Goal: Task Accomplishment & Management: Use online tool/utility

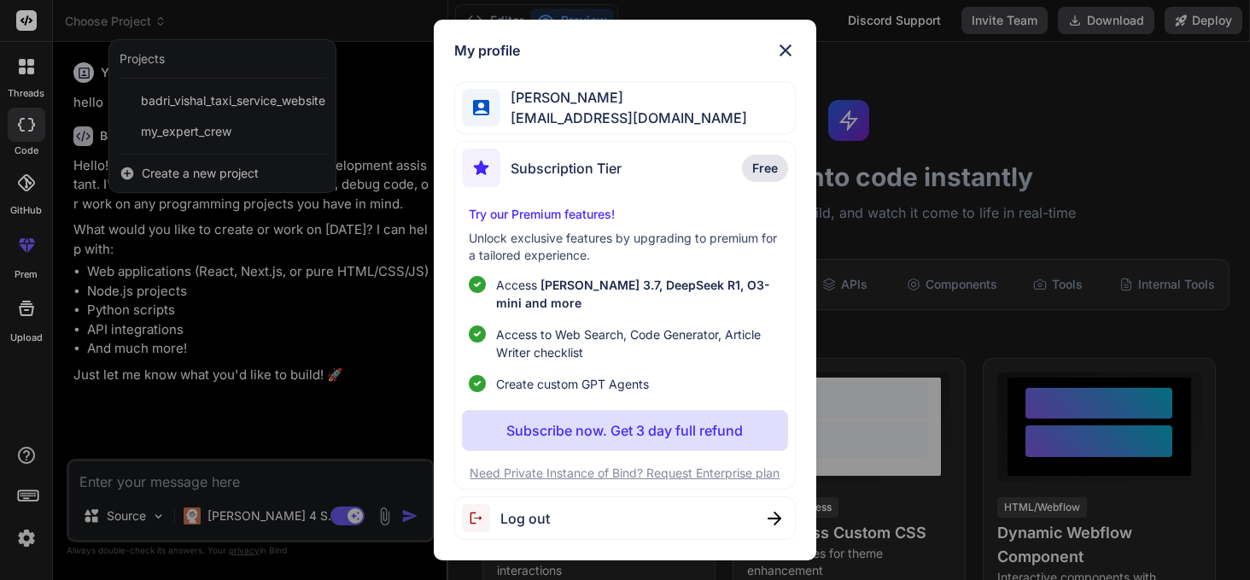
click at [787, 46] on img at bounding box center [785, 50] width 20 height 20
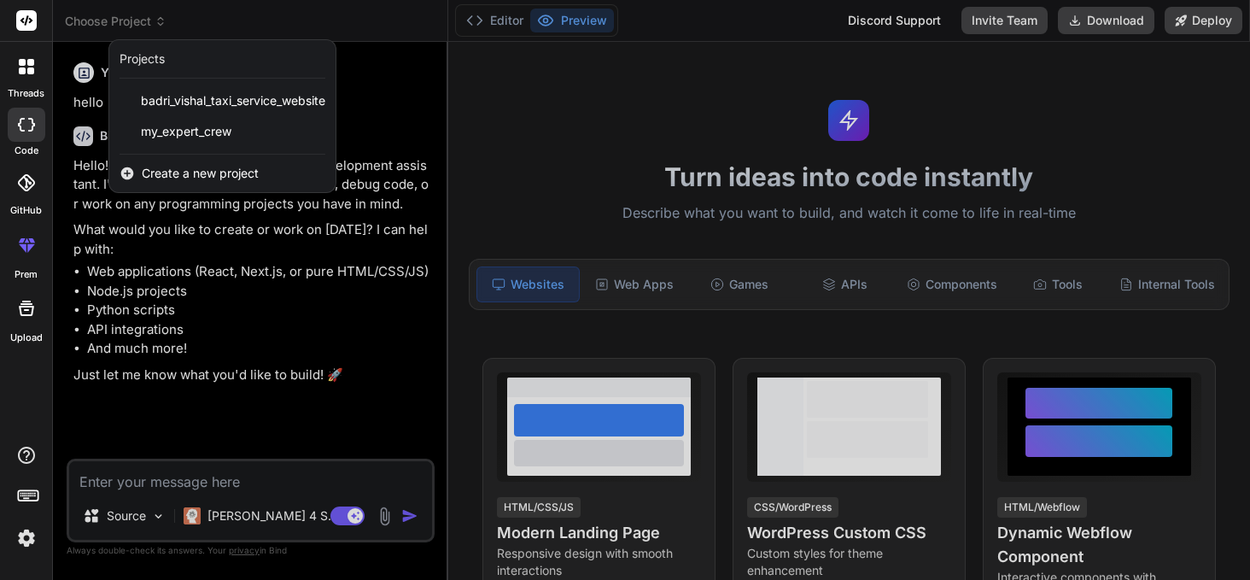
click at [249, 169] on span "Create a new project" at bounding box center [200, 173] width 117 height 17
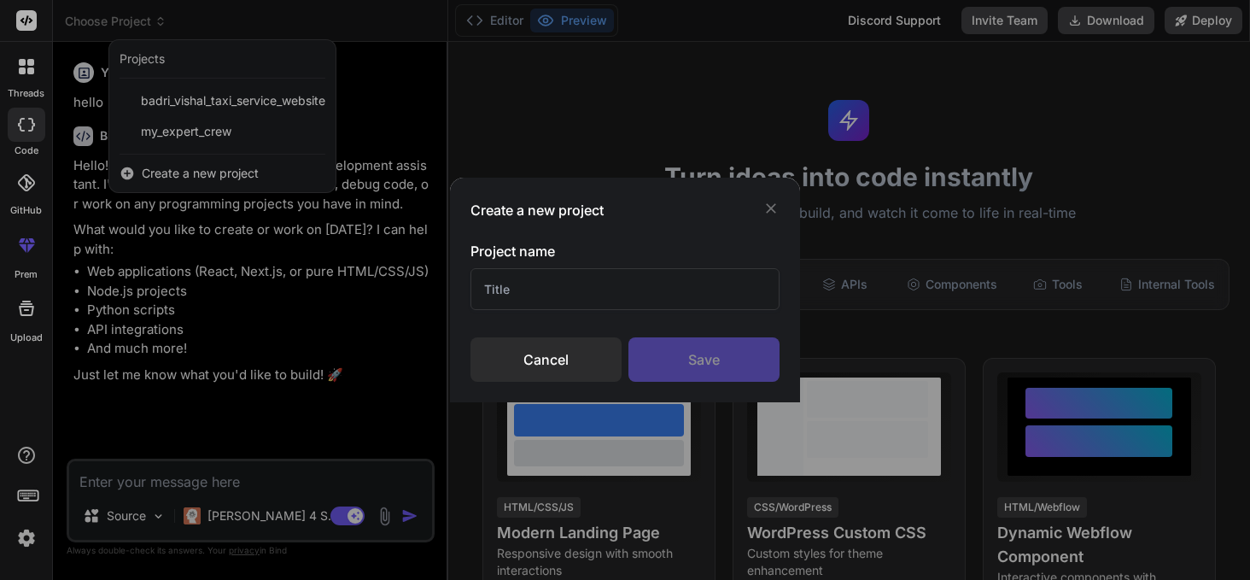
click at [540, 356] on div "Cancel" at bounding box center [545, 359] width 151 height 44
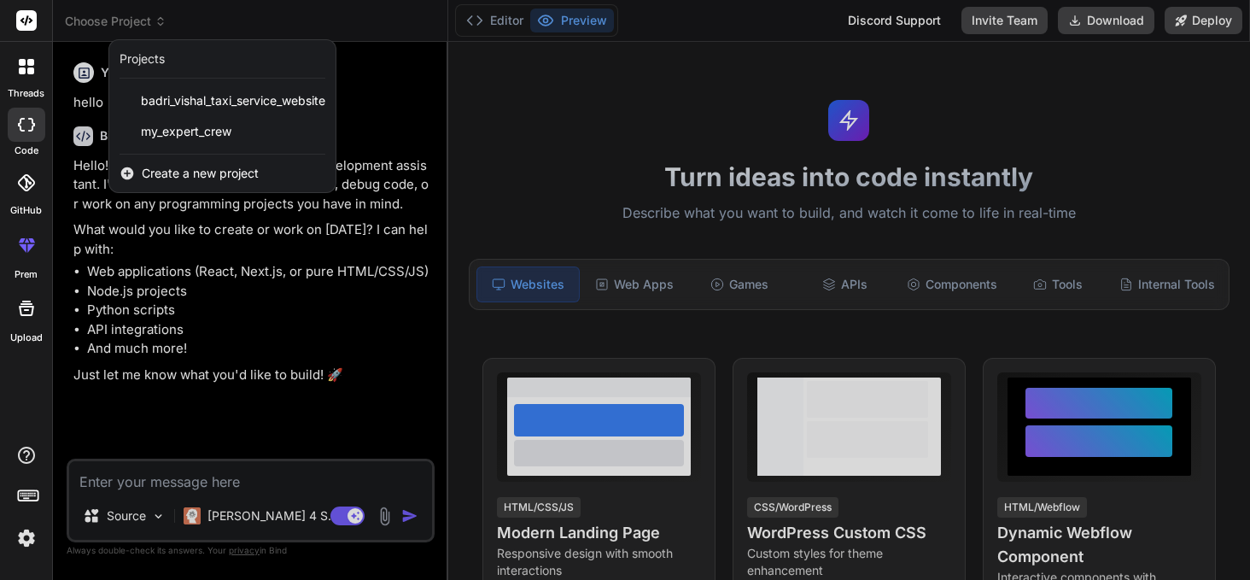
click at [188, 176] on span "Create a new project" at bounding box center [200, 173] width 117 height 17
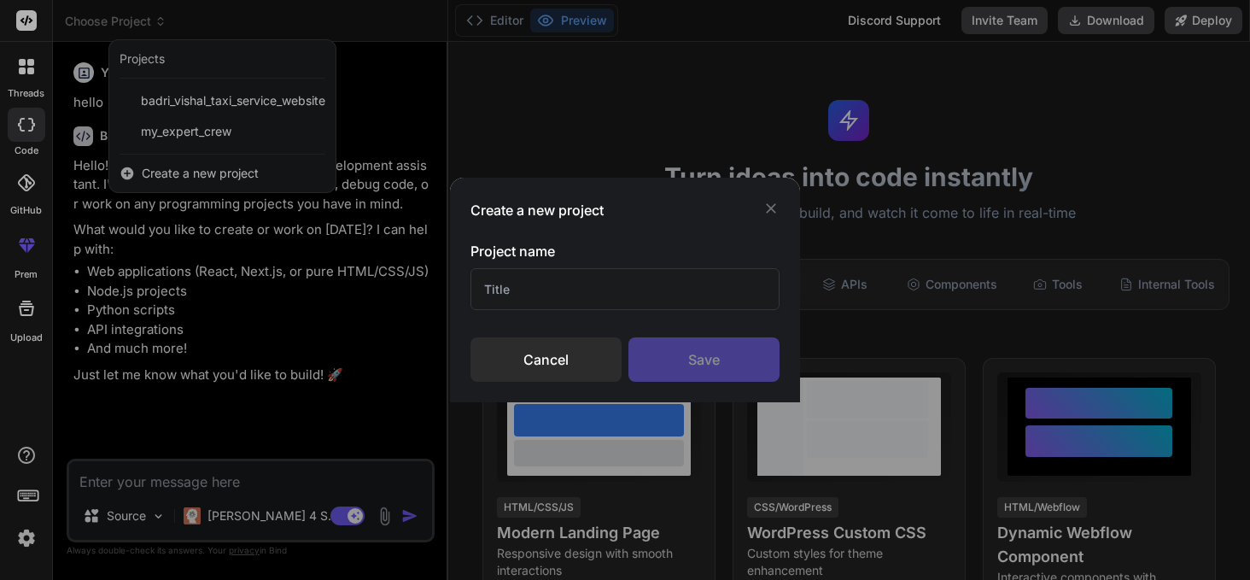
click at [520, 287] on input "text" at bounding box center [624, 289] width 309 height 42
type input "PS hearing"
click at [702, 366] on div "Save" at bounding box center [703, 359] width 151 height 44
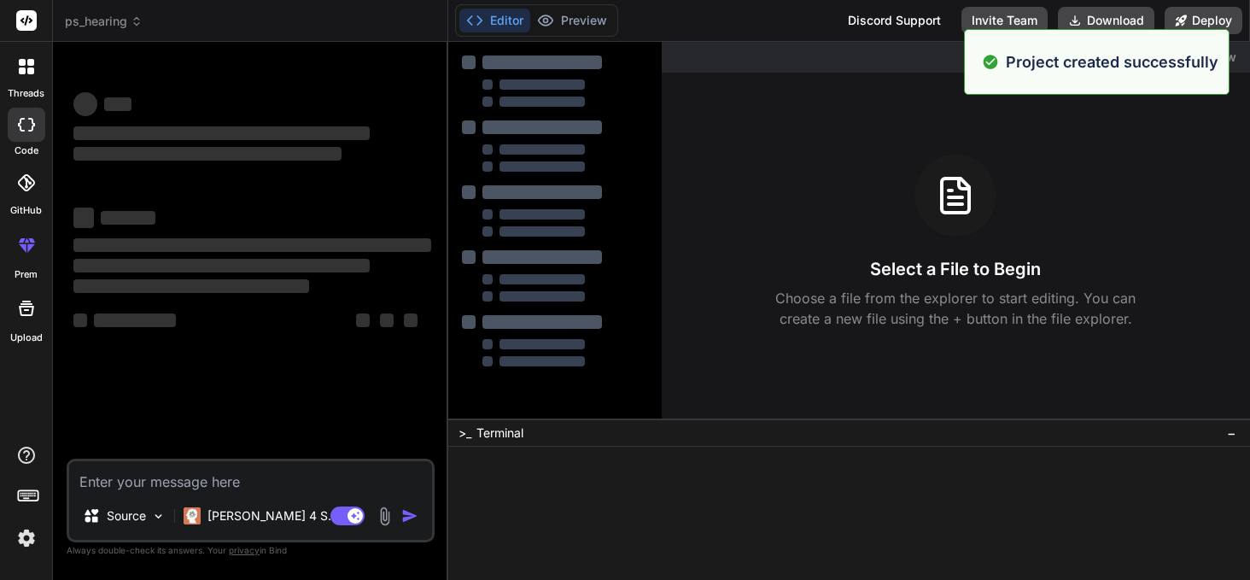
scroll to position [16, 0]
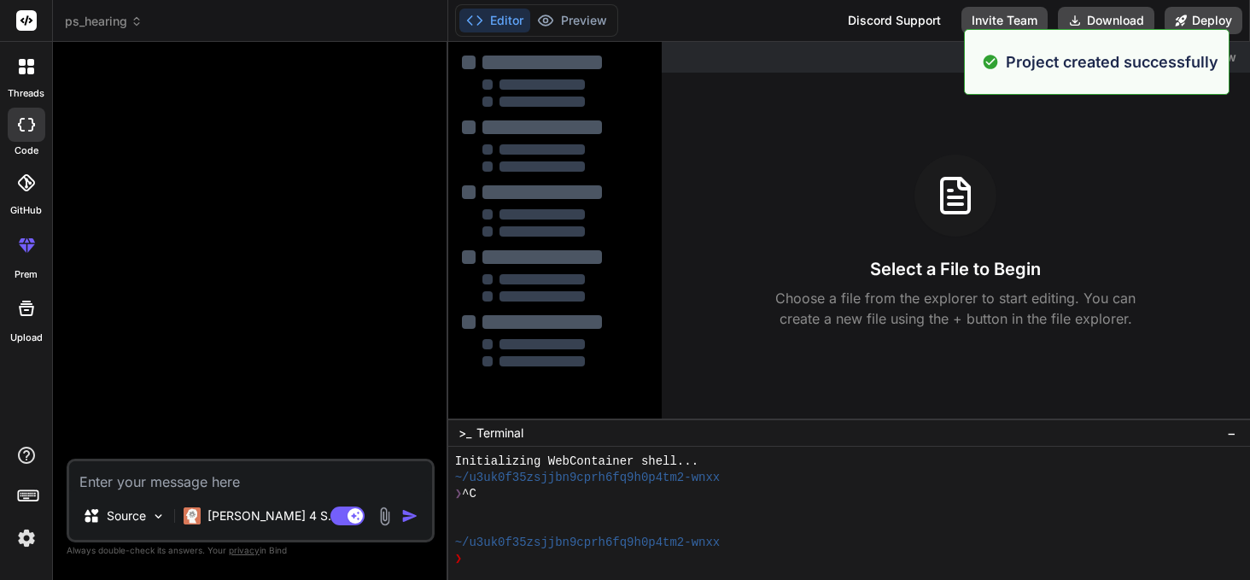
type textarea "x"
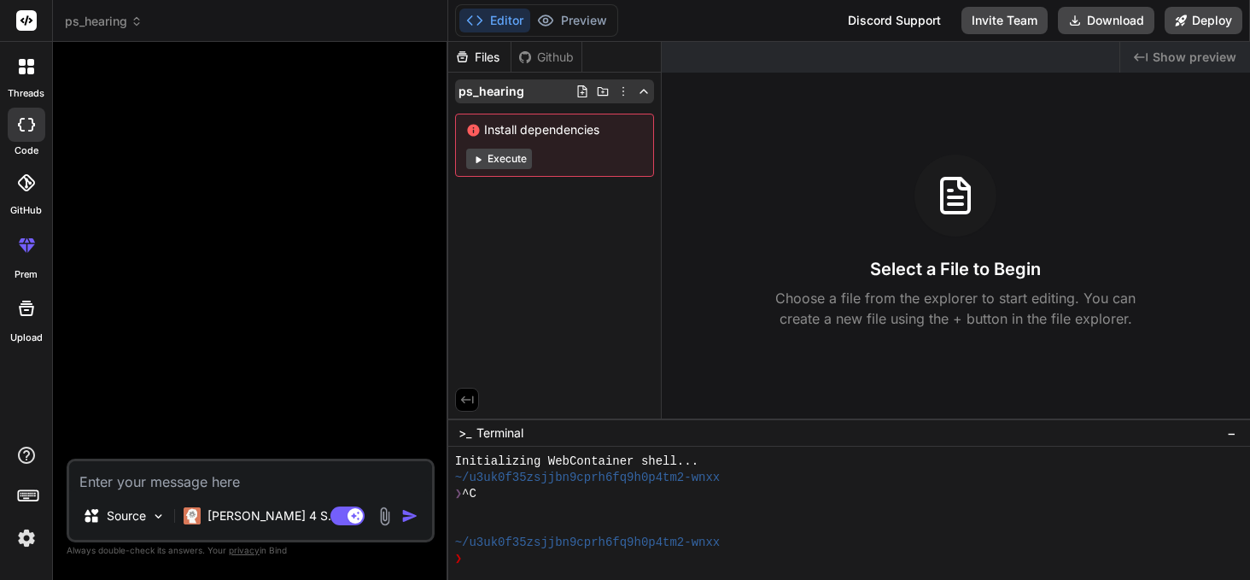
click at [626, 91] on icon at bounding box center [623, 92] width 14 height 14
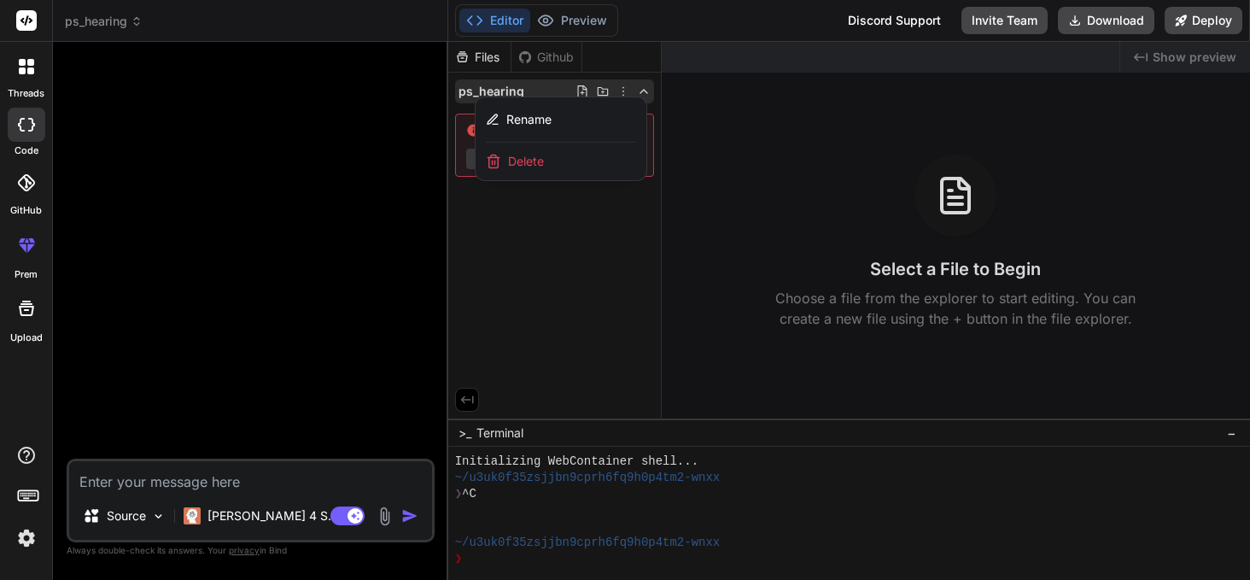
click at [543, 273] on div at bounding box center [849, 311] width 802 height 538
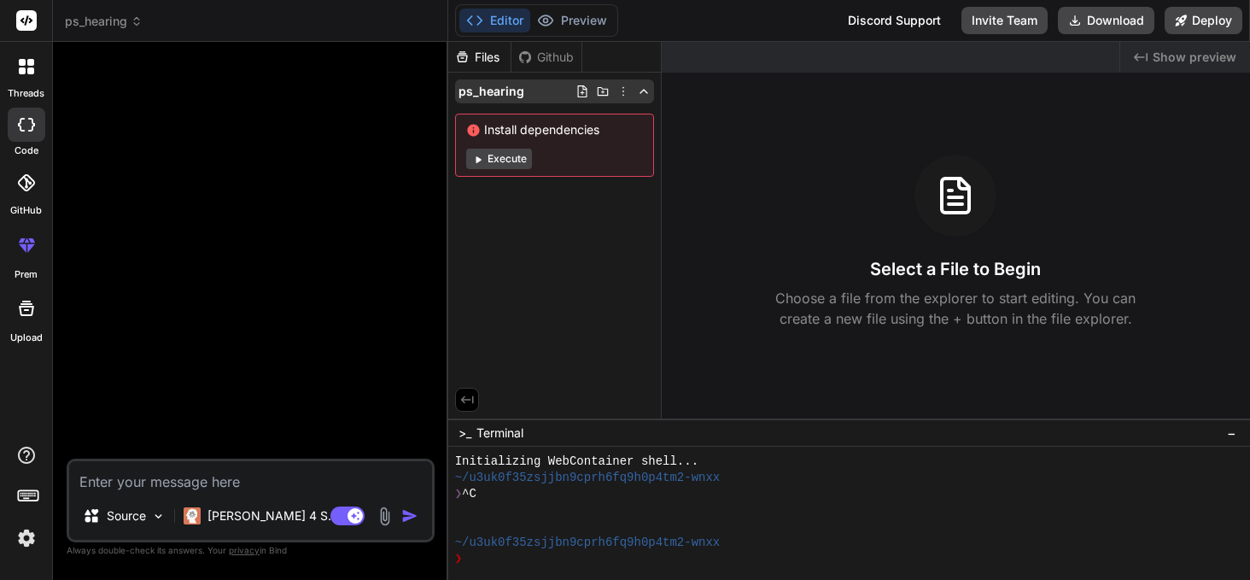
click at [602, 89] on icon at bounding box center [603, 92] width 14 height 14
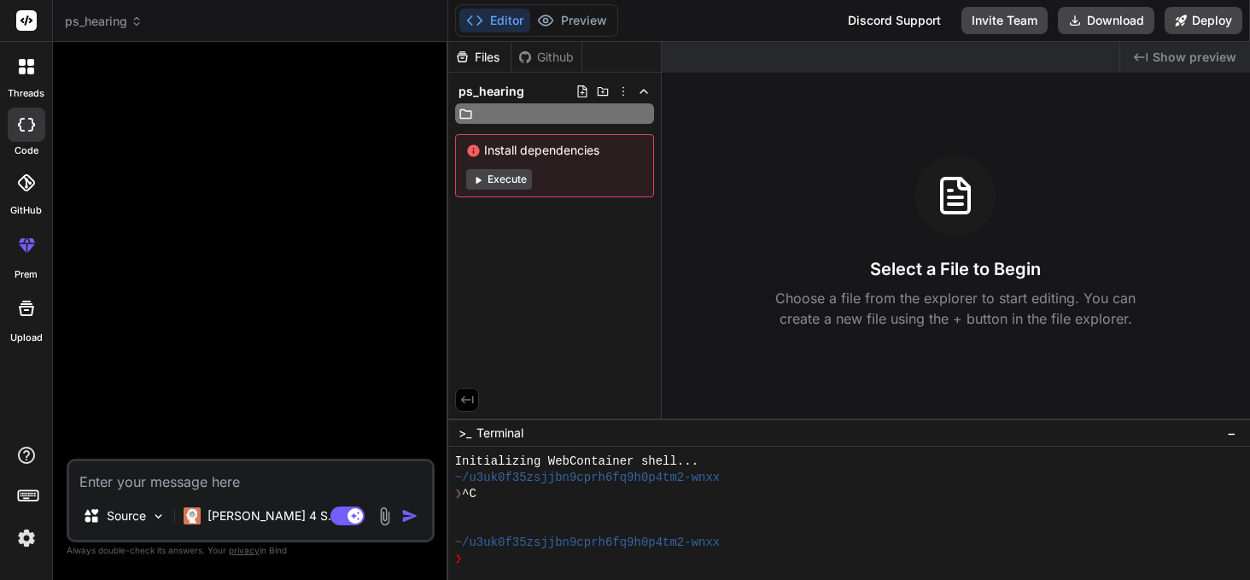
click at [551, 253] on div "Files Github ps_hearing Install dependencies Execute" at bounding box center [554, 230] width 213 height 377
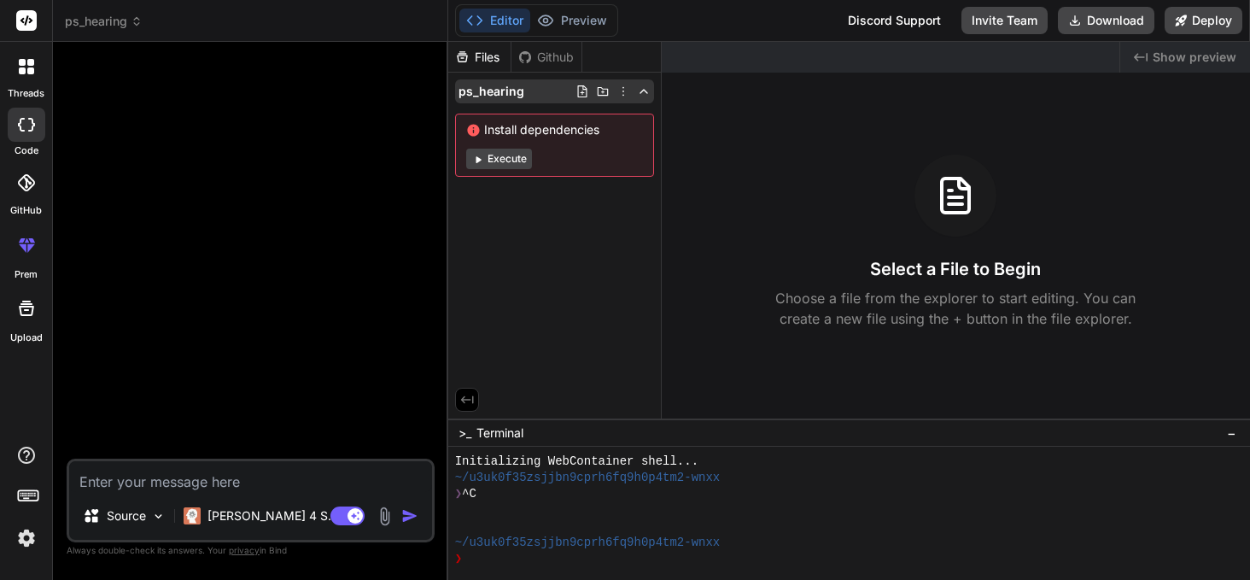
click at [583, 97] on icon at bounding box center [582, 92] width 14 height 14
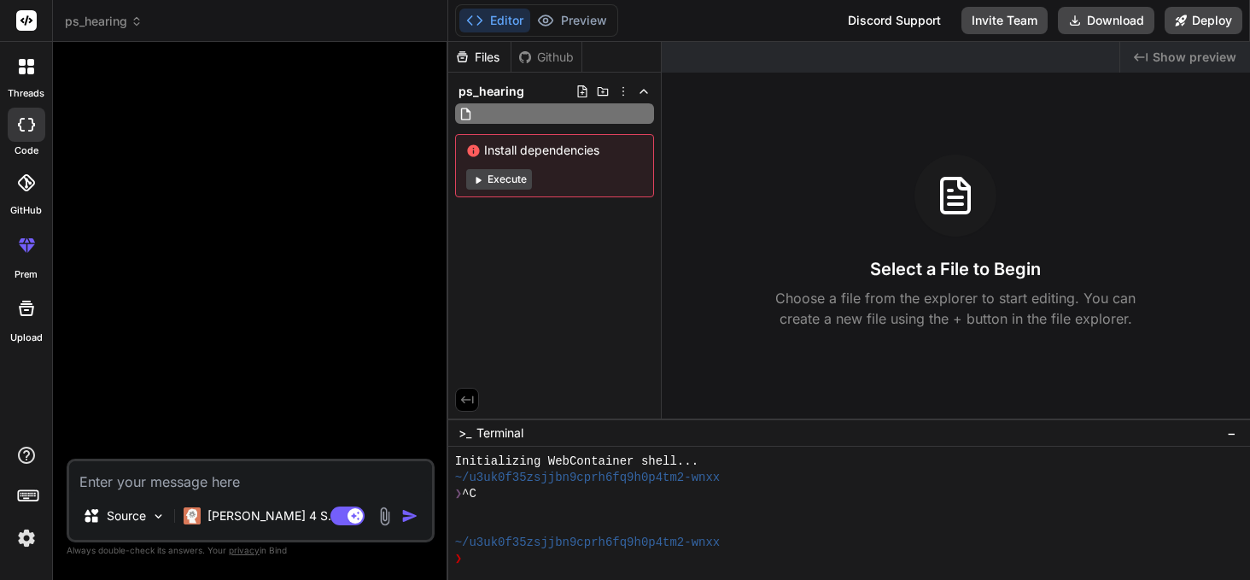
click at [583, 97] on icon at bounding box center [582, 92] width 14 height 14
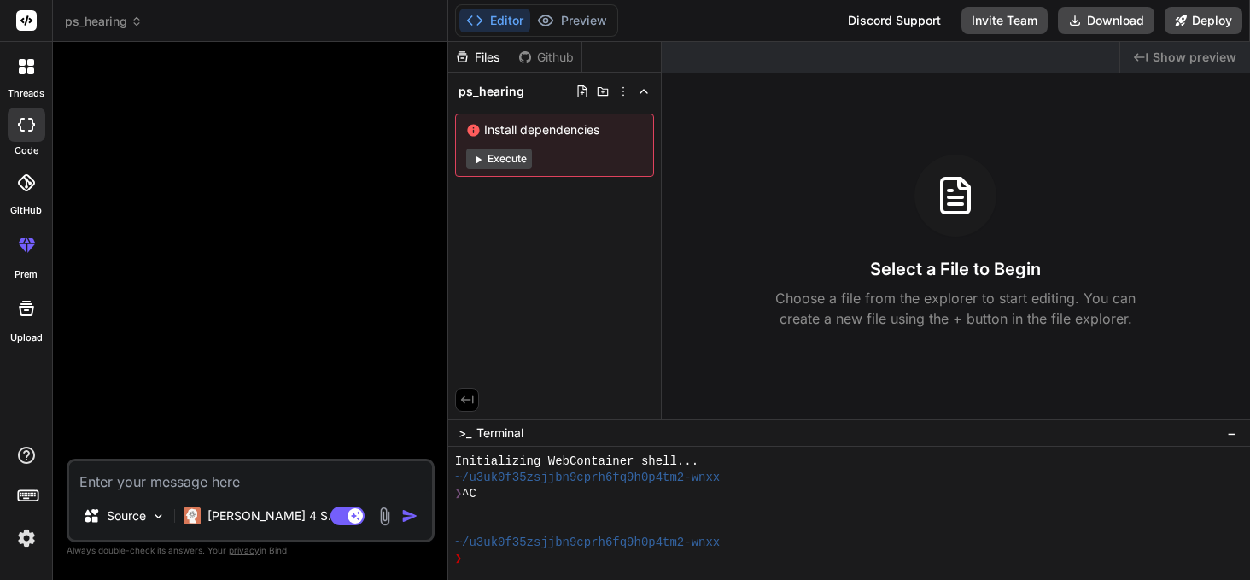
click at [479, 55] on div "Files" at bounding box center [479, 57] width 62 height 17
click at [642, 95] on icon at bounding box center [644, 92] width 14 height 14
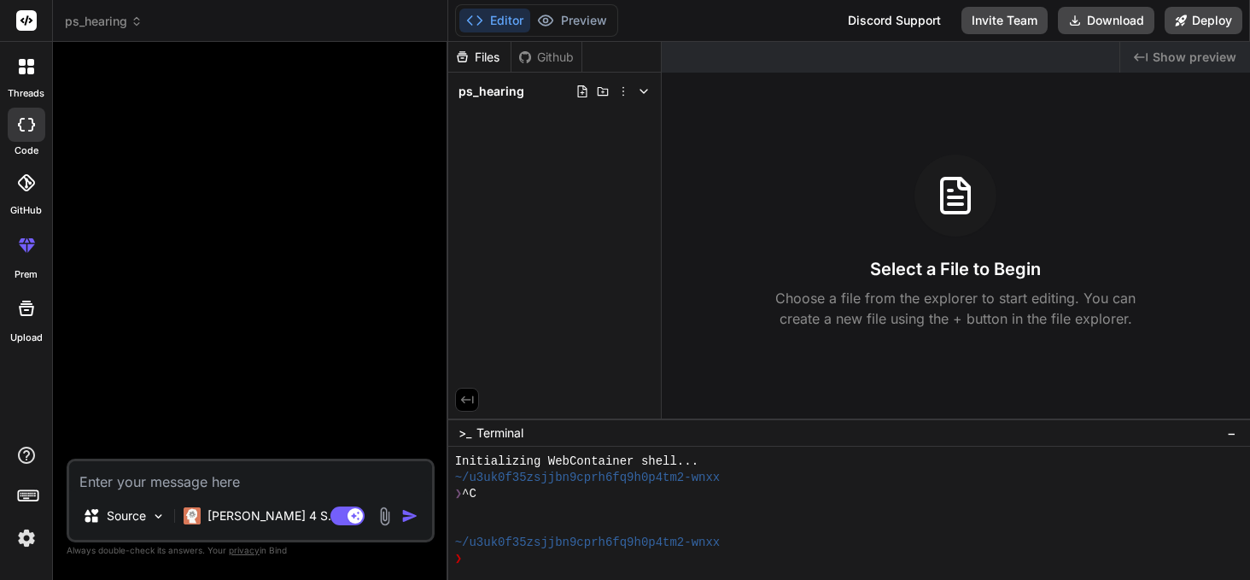
click at [642, 95] on icon at bounding box center [644, 92] width 14 height 14
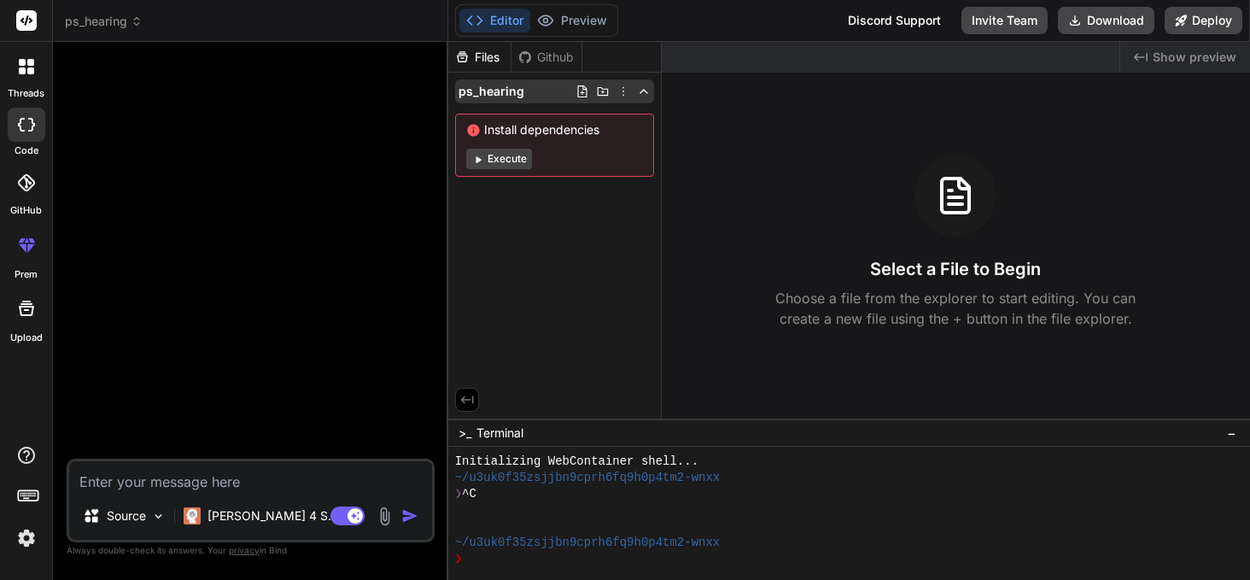
click at [625, 91] on icon at bounding box center [623, 92] width 14 height 14
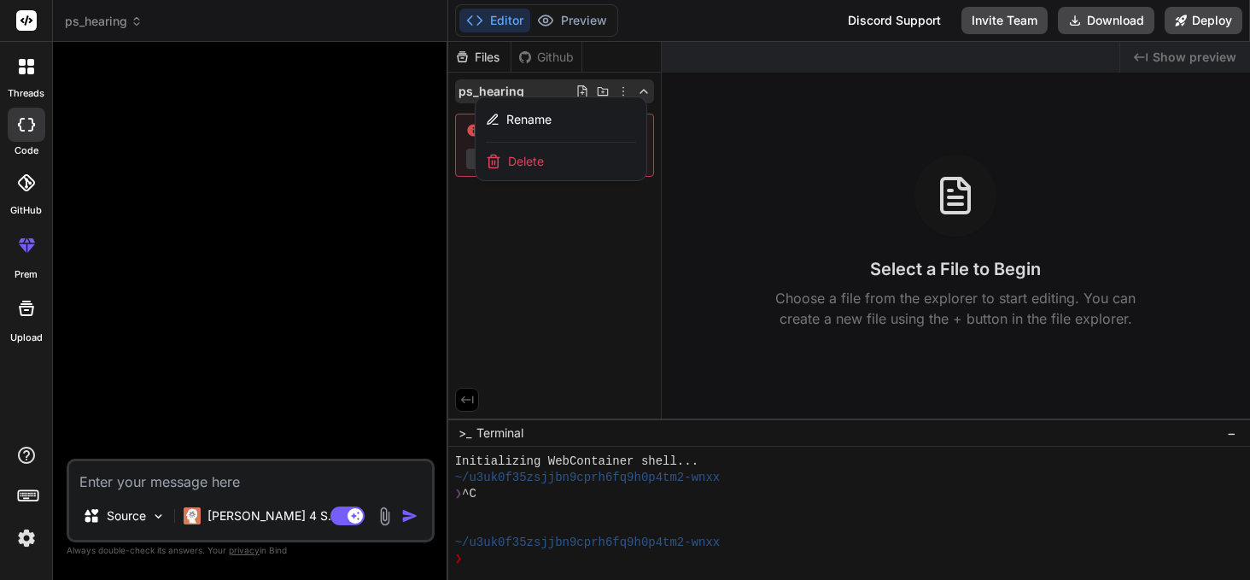
click at [522, 299] on div at bounding box center [849, 311] width 802 height 538
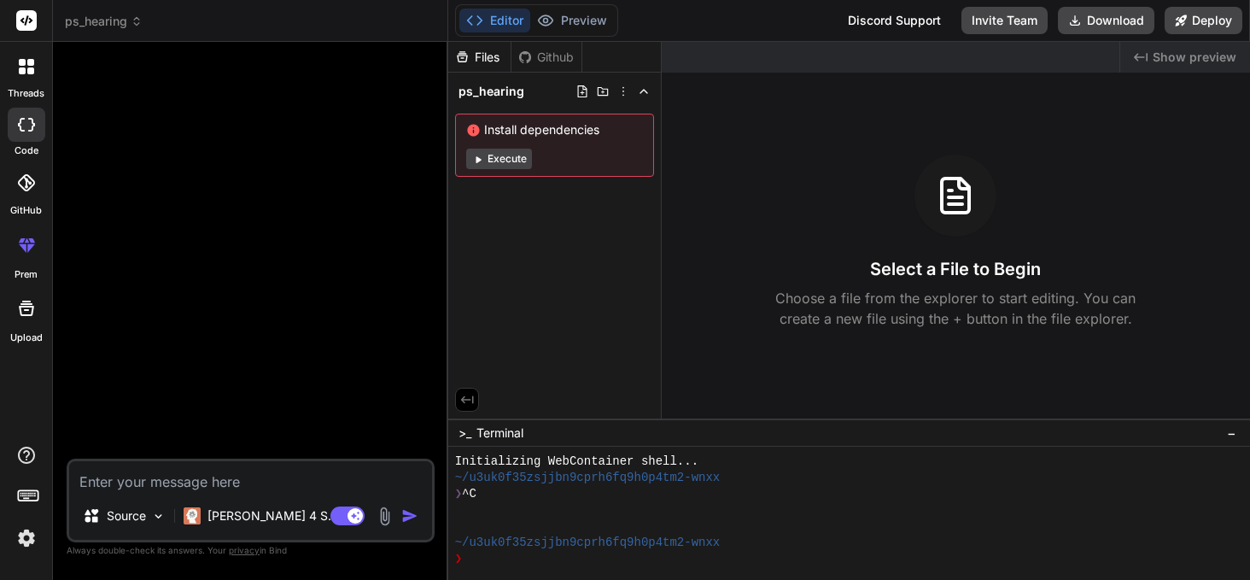
click at [555, 303] on div "Files Github ps_hearing Install dependencies Execute" at bounding box center [554, 230] width 213 height 377
